Goal: Check status: Check status

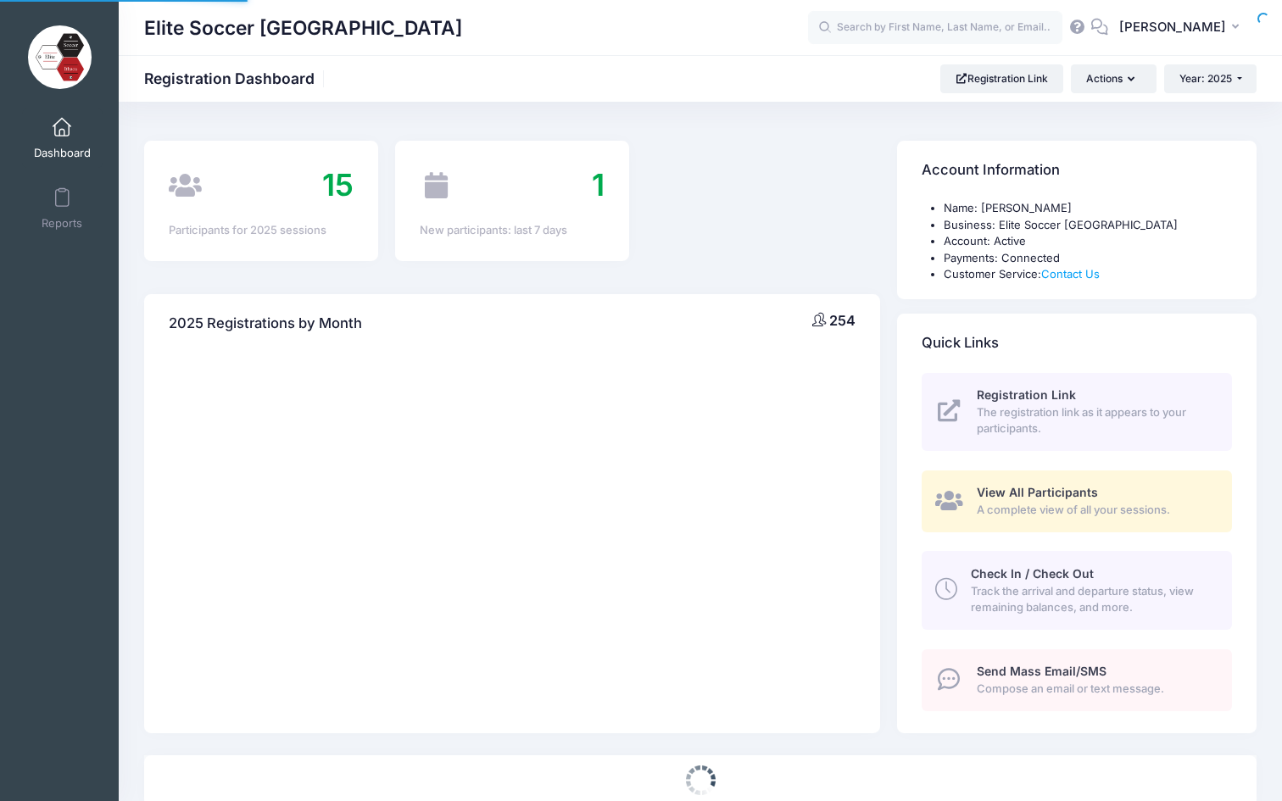
select select
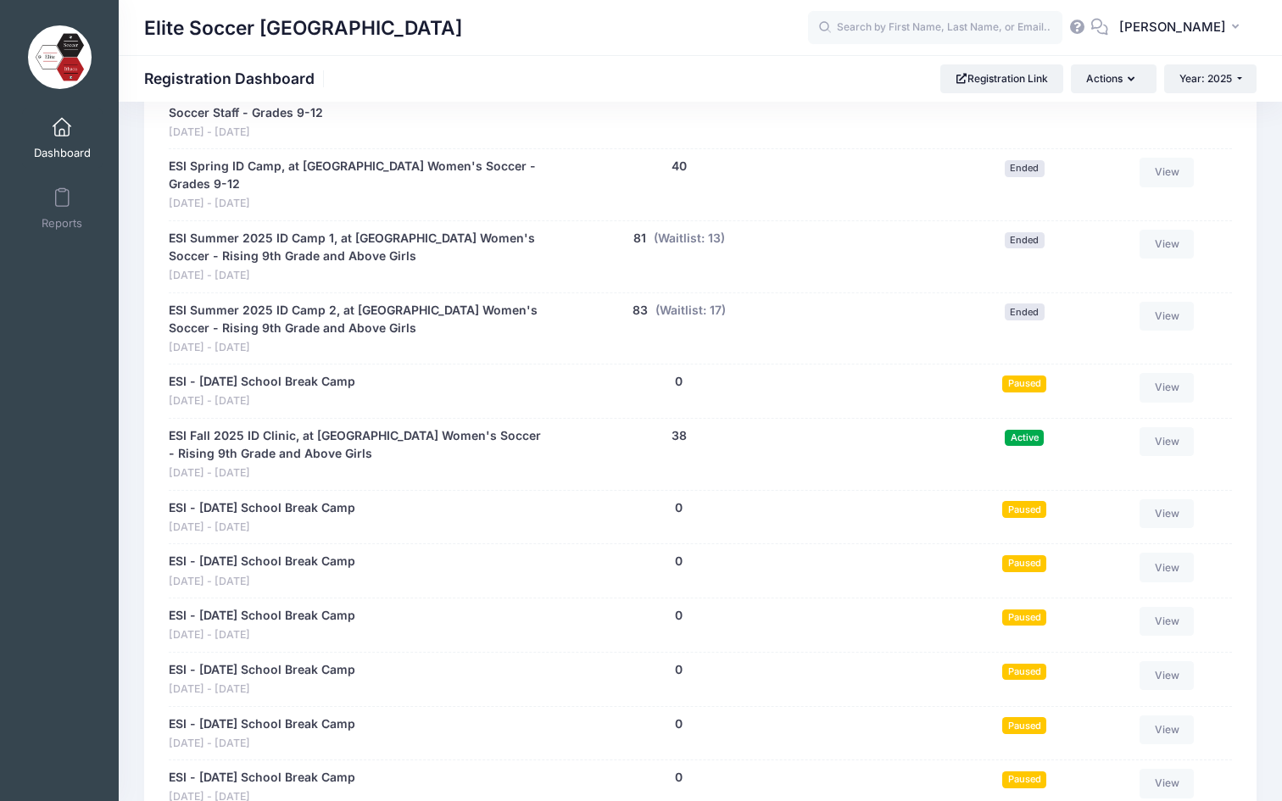
scroll to position [811, 0]
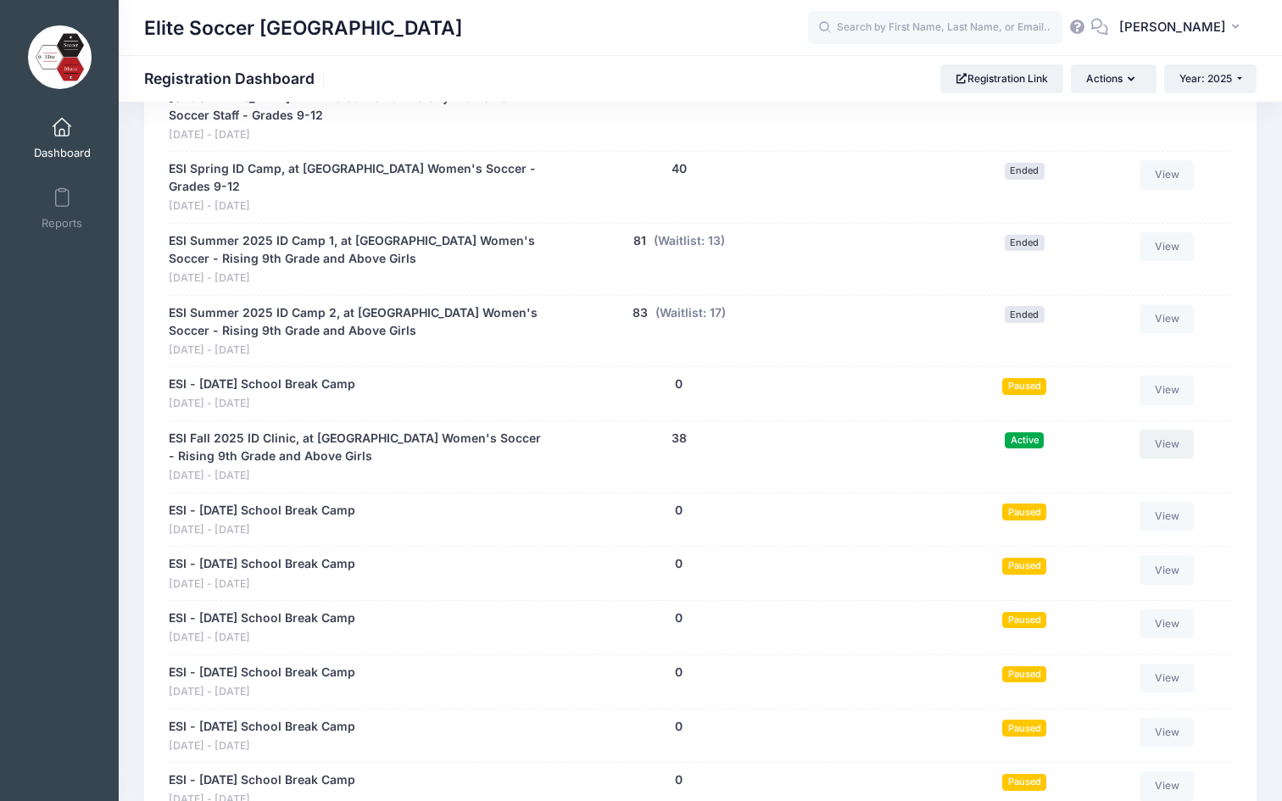
click at [1179, 430] on link "View" at bounding box center [1167, 444] width 54 height 29
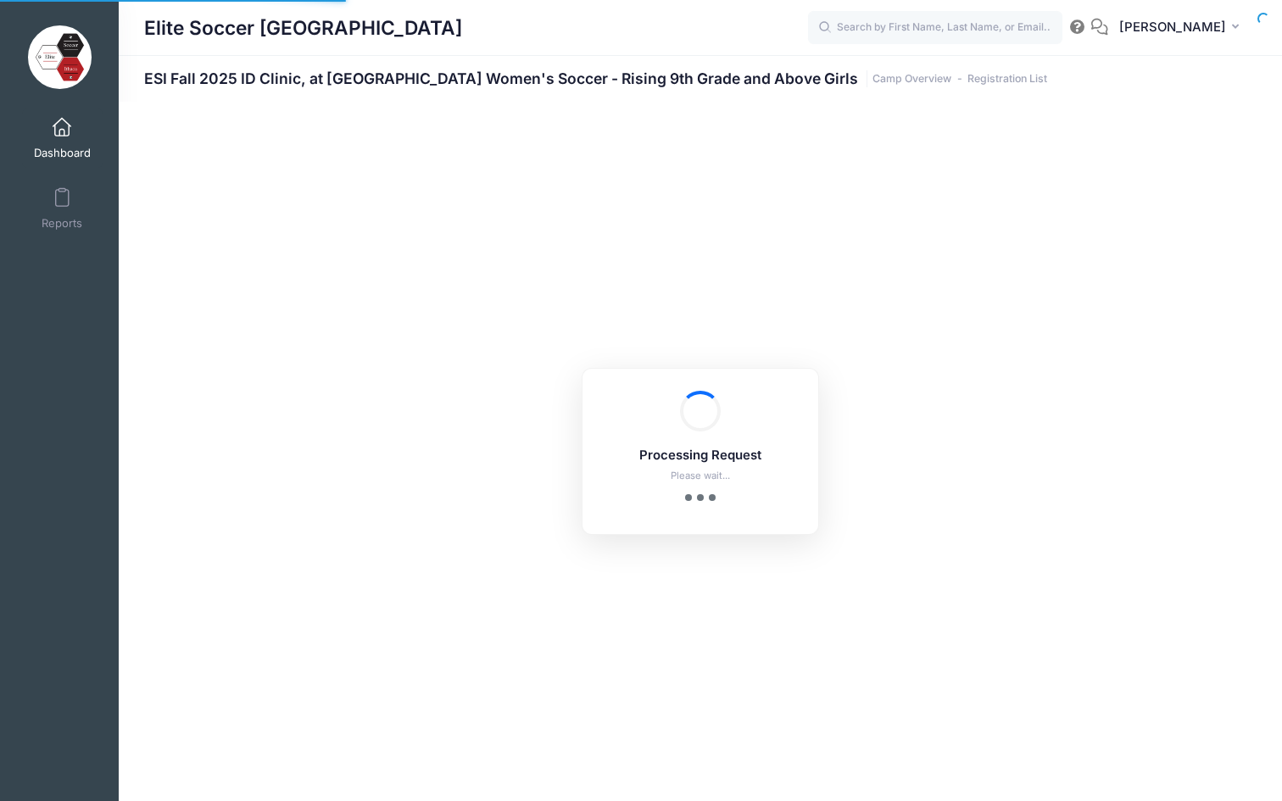
select select "10"
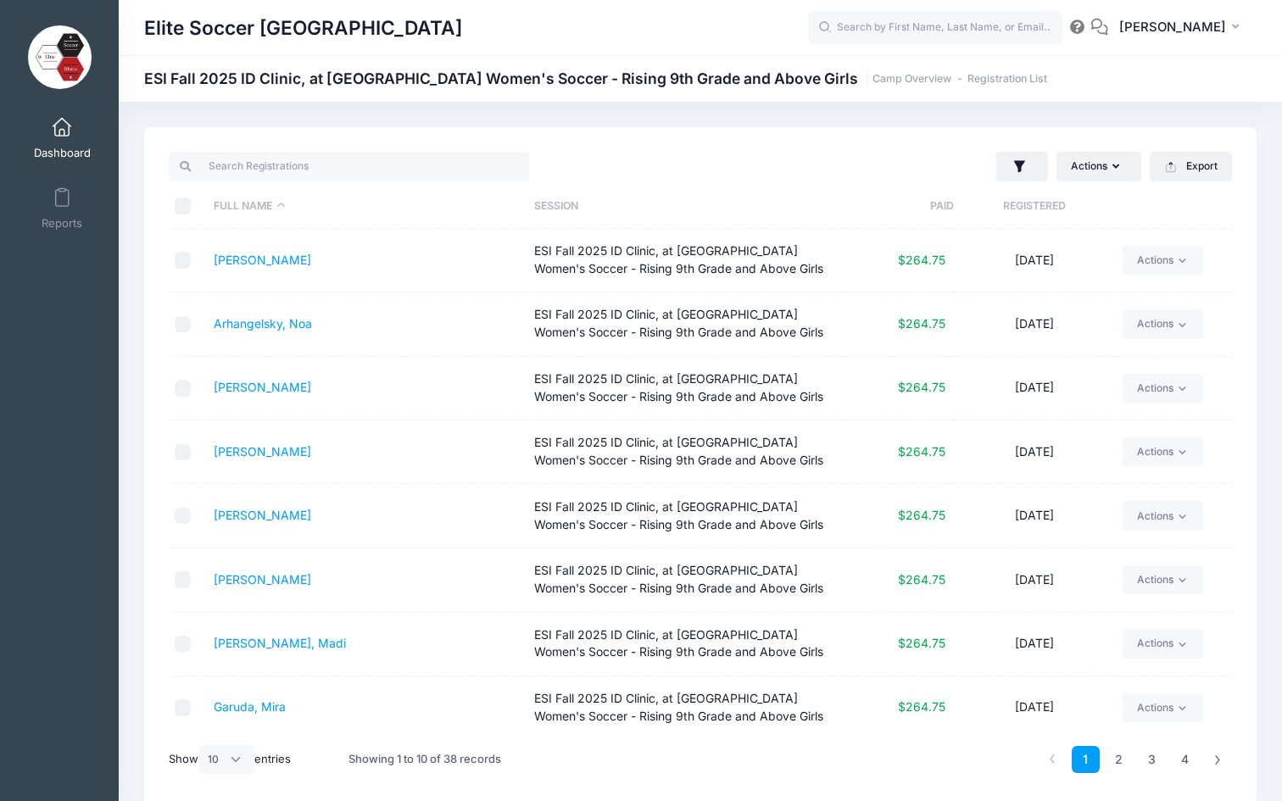
click at [1048, 203] on th "Registered" at bounding box center [1034, 206] width 160 height 45
